Goal: Information Seeking & Learning: Learn about a topic

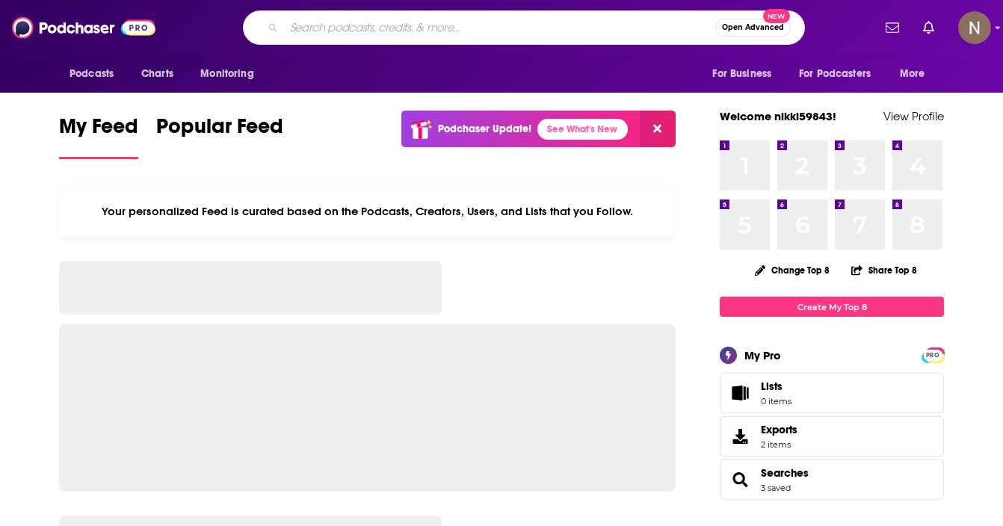
click at [396, 19] on input "Search podcasts, credits, & more..." at bounding box center [499, 28] width 431 height 24
type input "Cloud Unfiltered"
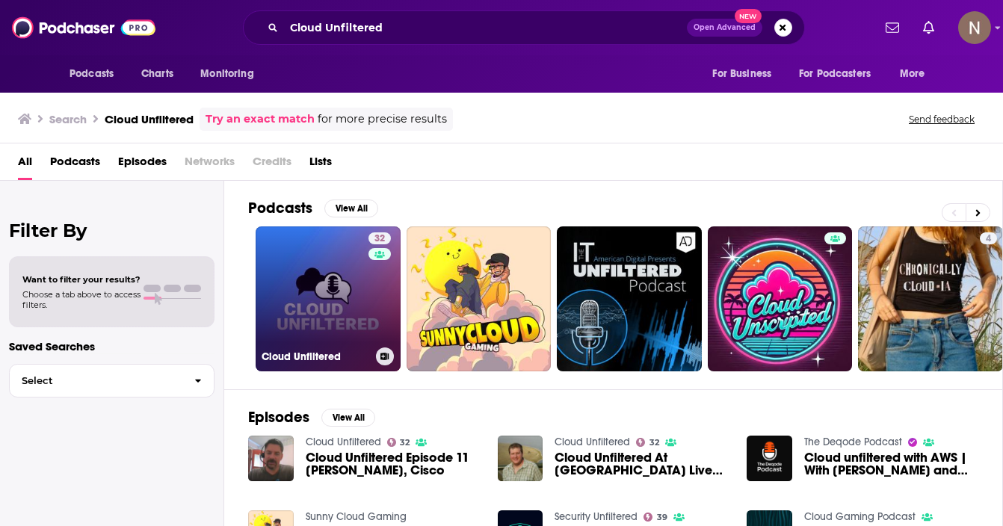
click at [343, 260] on link "32 Cloud Unfiltered" at bounding box center [328, 299] width 145 height 145
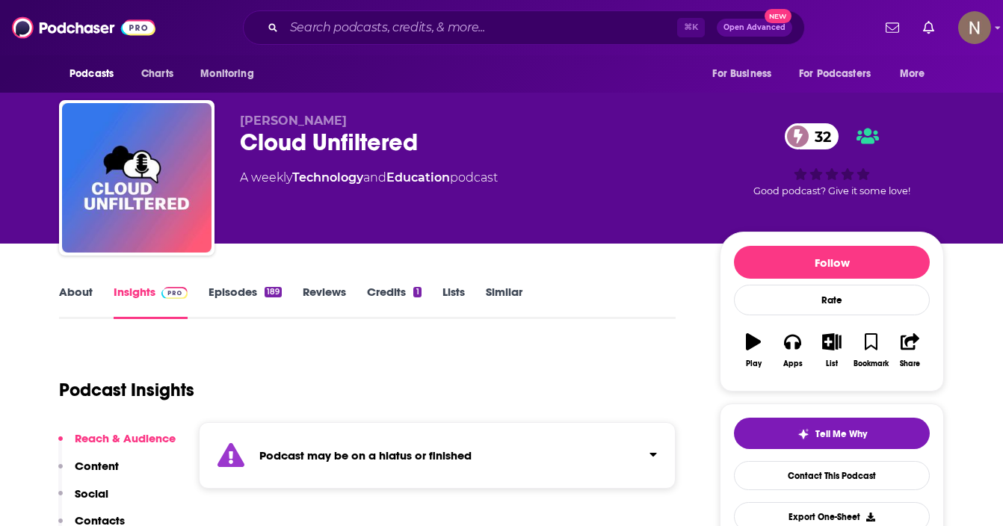
click at [236, 297] on link "Episodes 189" at bounding box center [245, 302] width 73 height 34
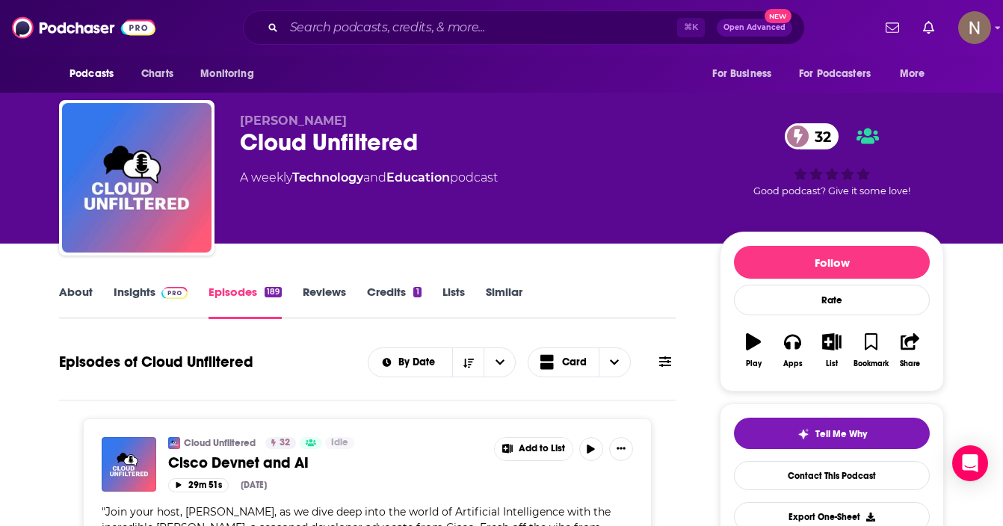
click at [379, 45] on div "Podcasts Charts Monitoring ⌘ K Open Advanced New For Business For Podcasters Mo…" at bounding box center [501, 27] width 1003 height 55
click at [355, 33] on input "Search podcasts, credits, & more..." at bounding box center [480, 28] width 393 height 24
paste input "CodeNewbie Podcast"
type input "CodeNewbie Podcast"
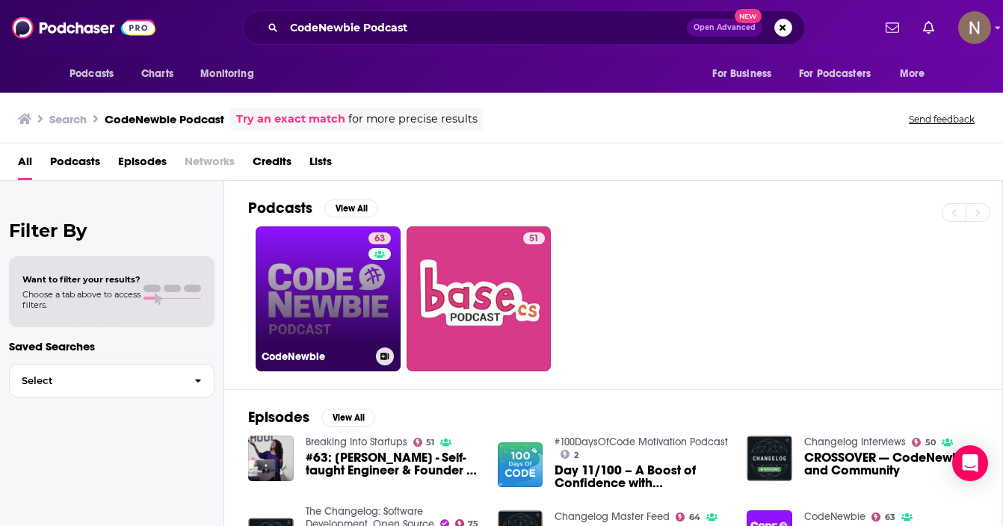
click at [314, 340] on link "63 CodeNewbie" at bounding box center [328, 299] width 145 height 145
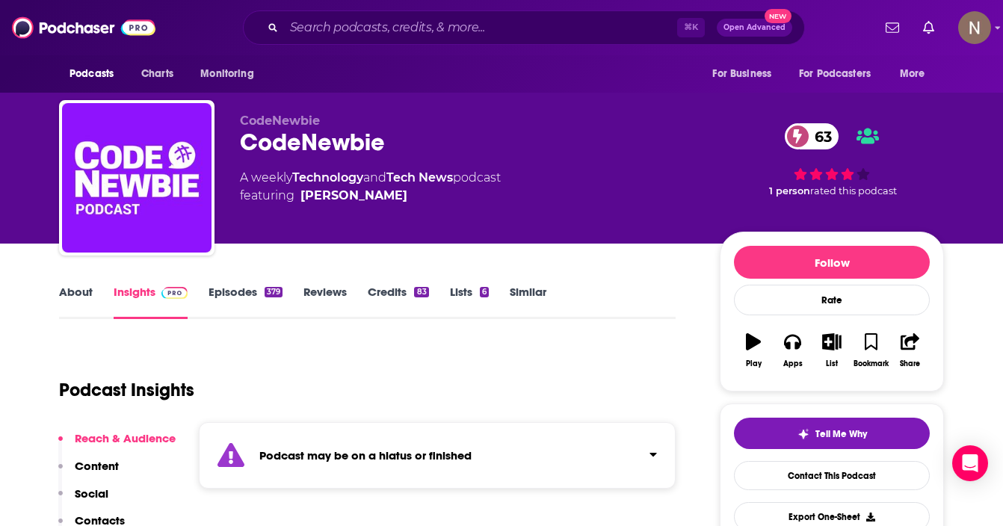
scroll to position [326, 0]
